Goal: Navigation & Orientation: Find specific page/section

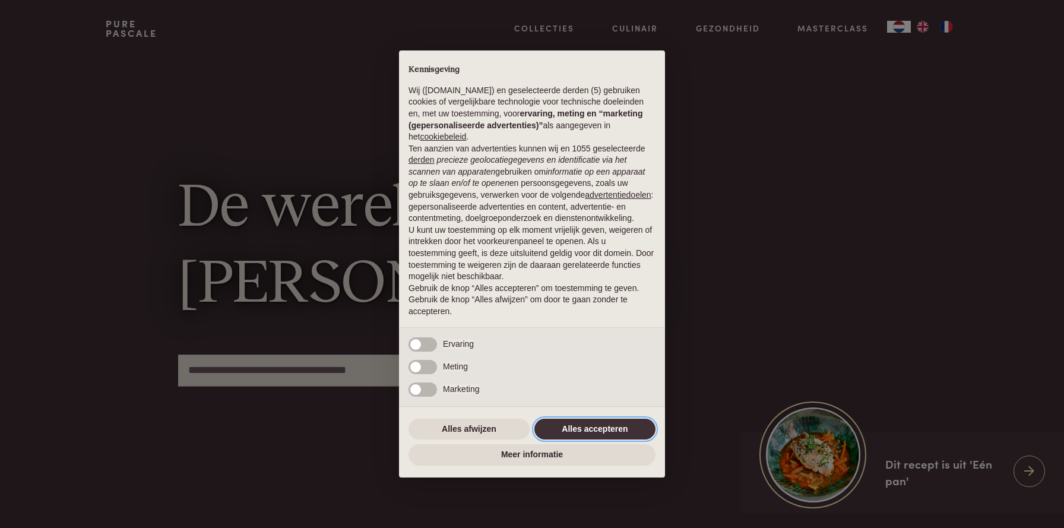
click at [581, 431] on button "Alles accepteren" at bounding box center [594, 429] width 121 height 21
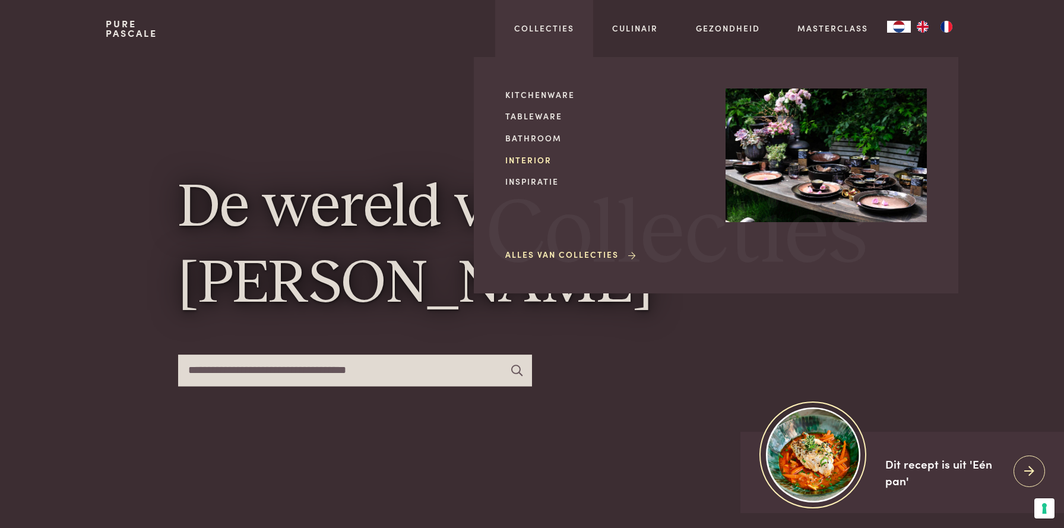
click at [540, 160] on link "Interior" at bounding box center [605, 160] width 201 height 12
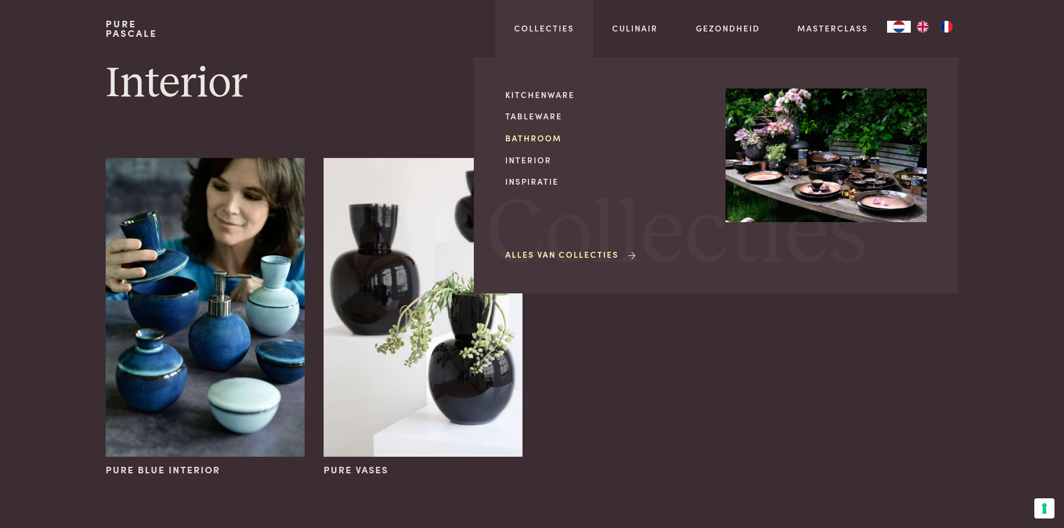
click at [527, 139] on link "Bathroom" at bounding box center [605, 138] width 201 height 12
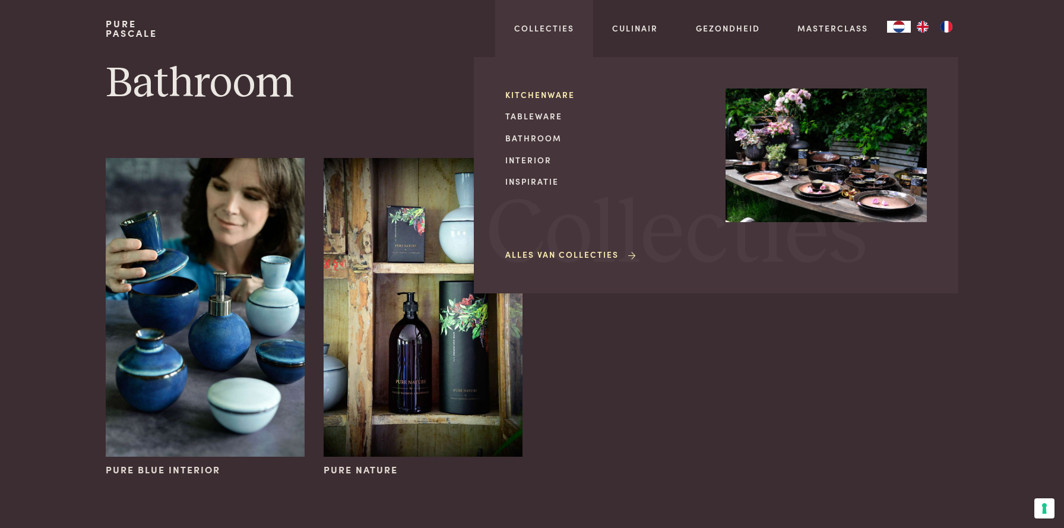
click at [524, 95] on link "Kitchenware" at bounding box center [605, 94] width 201 height 12
